Goal: Information Seeking & Learning: Learn about a topic

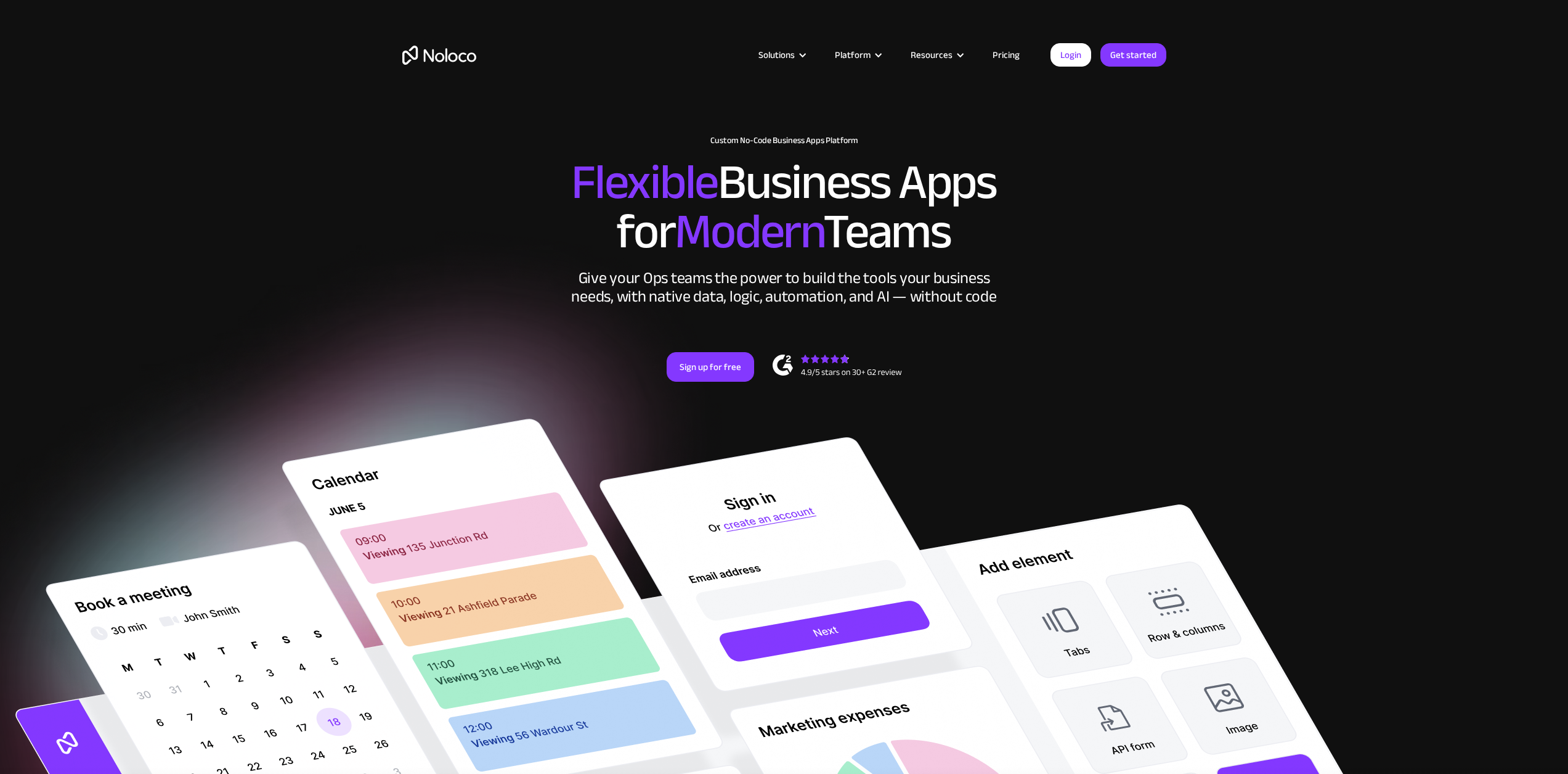
click at [996, 54] on link "Pricing" at bounding box center [1006, 55] width 58 height 16
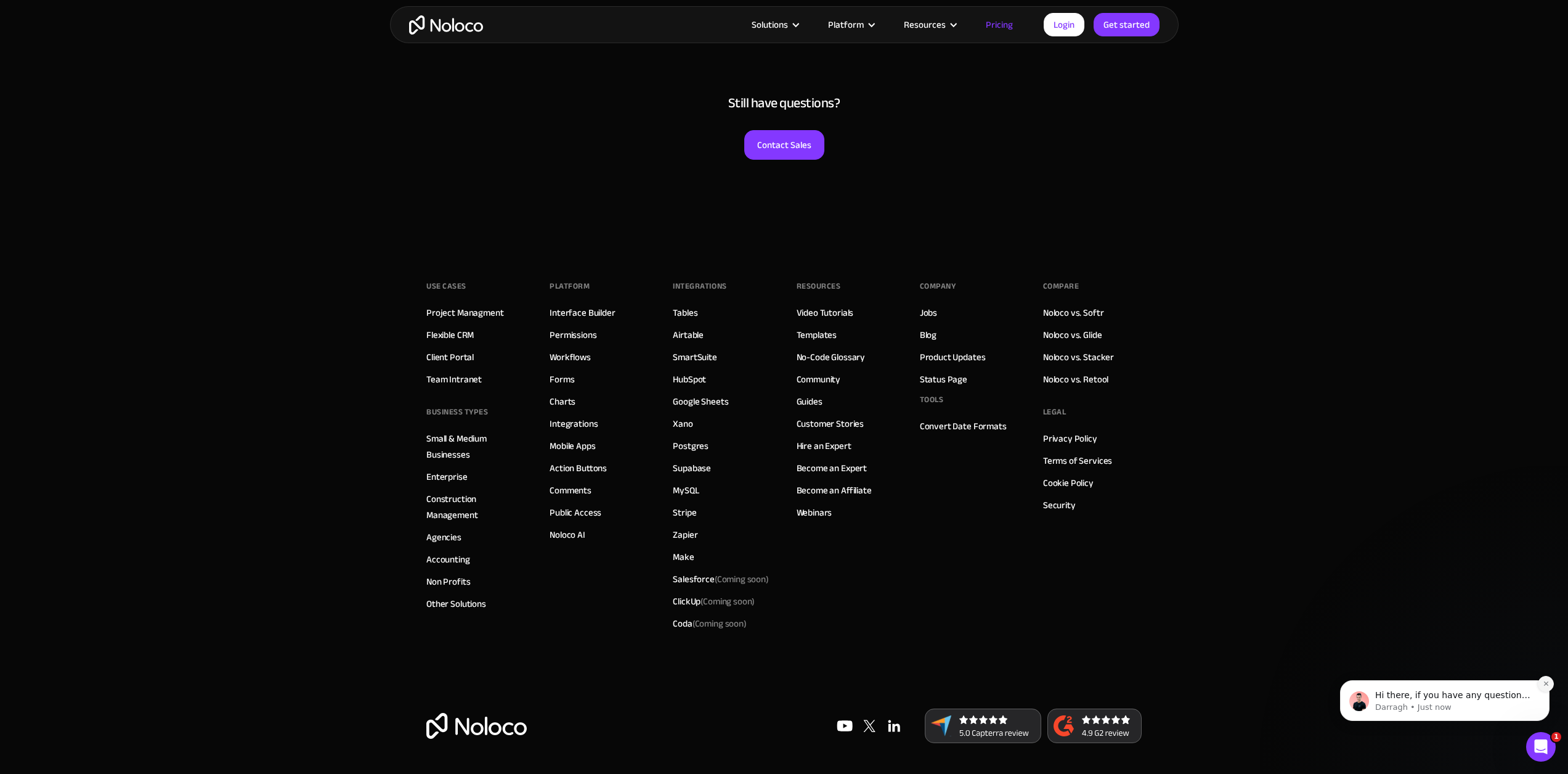
click at [1550, 682] on button "Dismiss notification" at bounding box center [1546, 684] width 16 height 16
click at [699, 494] on link "MySQL" at bounding box center [686, 490] width 26 height 16
